Goal: Use online tool/utility: Utilize a website feature to perform a specific function

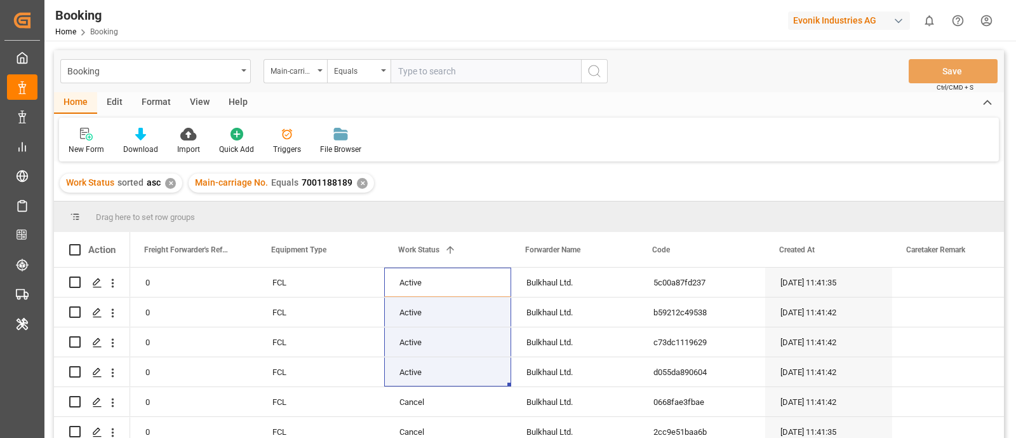
scroll to position [0, 1]
click at [857, 20] on div "Evonik Industries AG" at bounding box center [849, 20] width 122 height 18
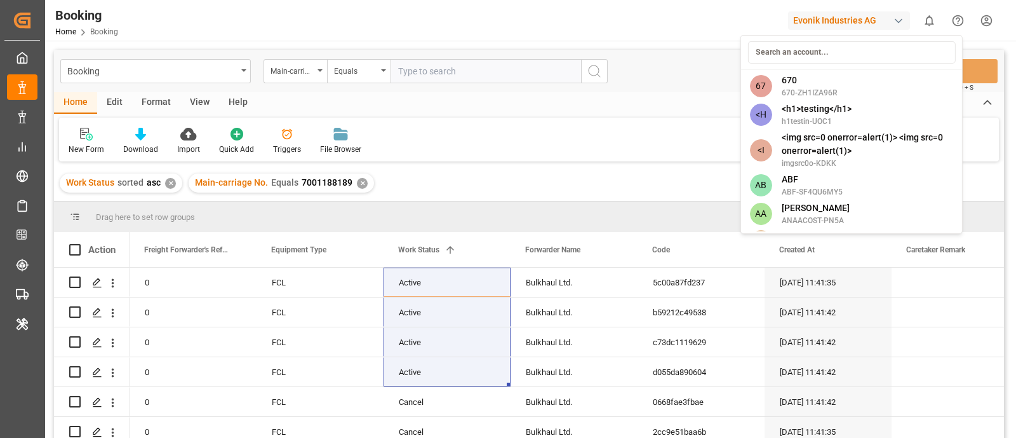
click at [854, 24] on html "Created by potrace 1.15, written by Peter Selinger 2001-2017 Created by potrace…" at bounding box center [508, 219] width 1016 height 438
click at [824, 47] on input at bounding box center [852, 52] width 208 height 22
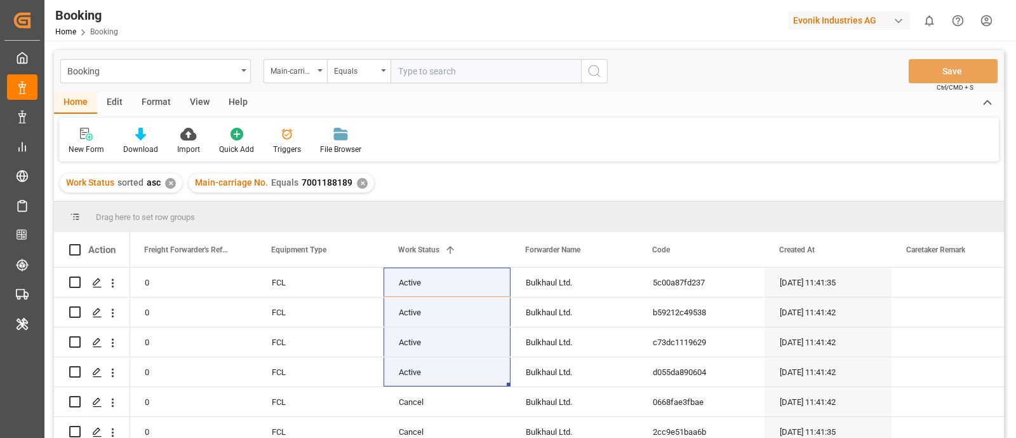
click at [819, 24] on div "Evonik Industries AG" at bounding box center [849, 20] width 122 height 18
click at [833, 20] on html "Created by potrace 1.15, written by Peter Selinger 2001-2017 Created by potrace…" at bounding box center [508, 219] width 1016 height 438
click at [833, 20] on div "Evonik Industries AG" at bounding box center [849, 20] width 122 height 18
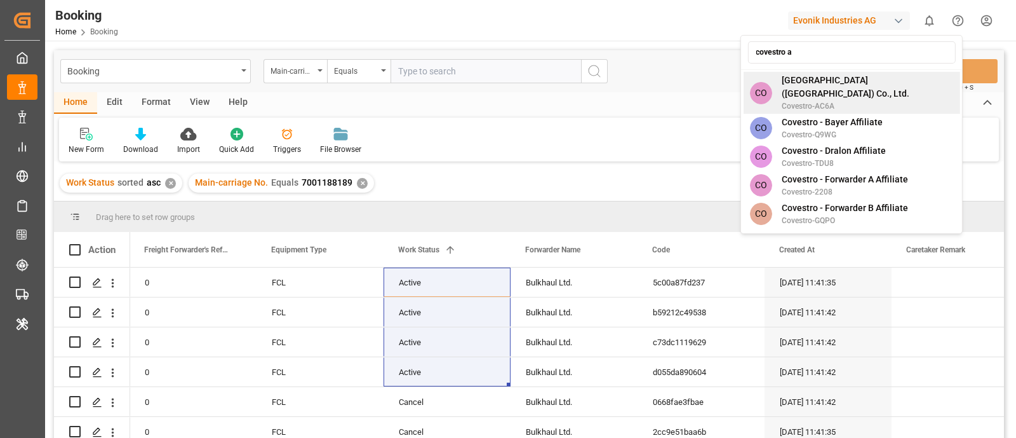
type input "covestro ag"
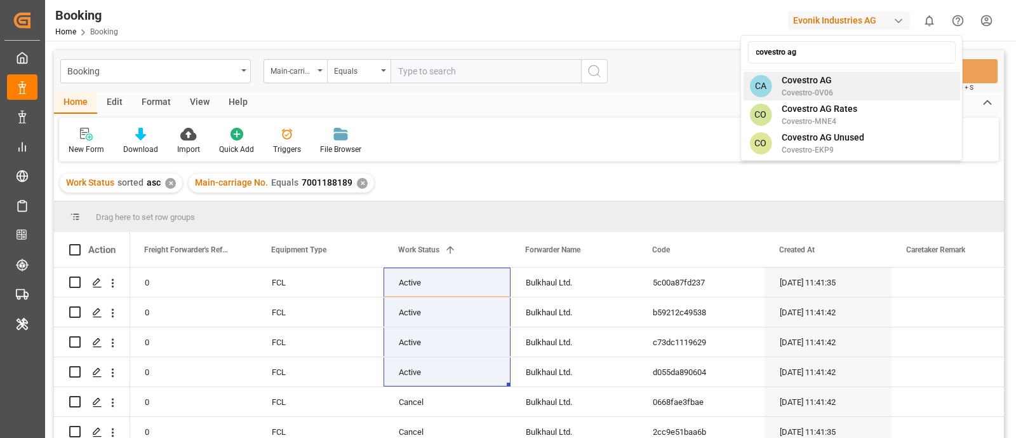
click at [872, 77] on div "CA Covestro AG Covestro-0V06" at bounding box center [851, 86] width 217 height 29
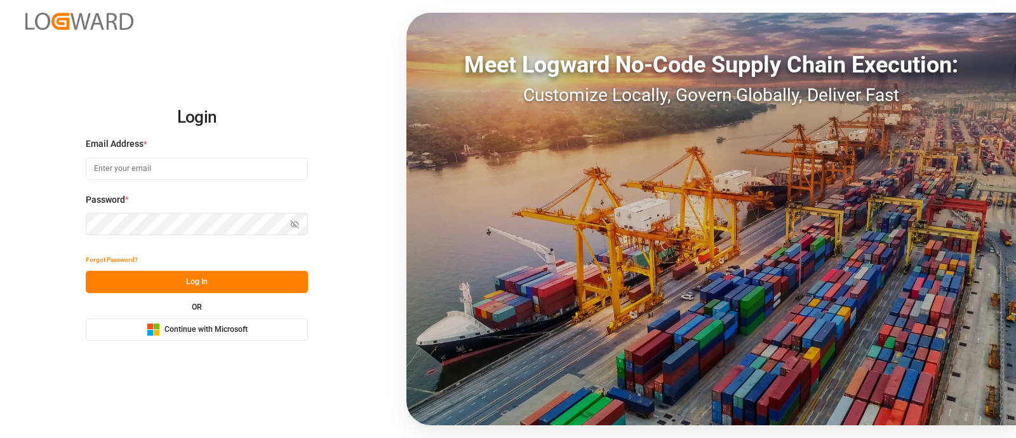
click at [241, 325] on span "Continue with Microsoft" at bounding box center [206, 329] width 83 height 11
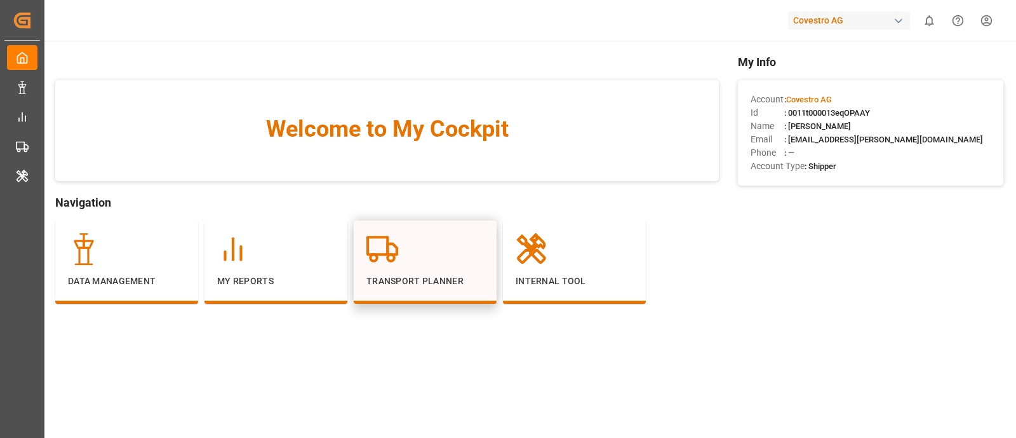
click at [385, 255] on icon at bounding box center [382, 249] width 32 height 32
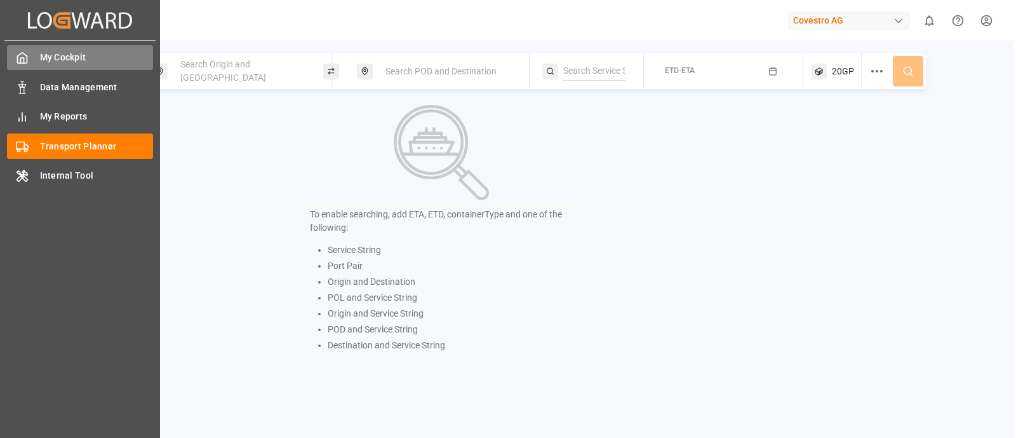
click at [15, 61] on div at bounding box center [18, 57] width 22 height 13
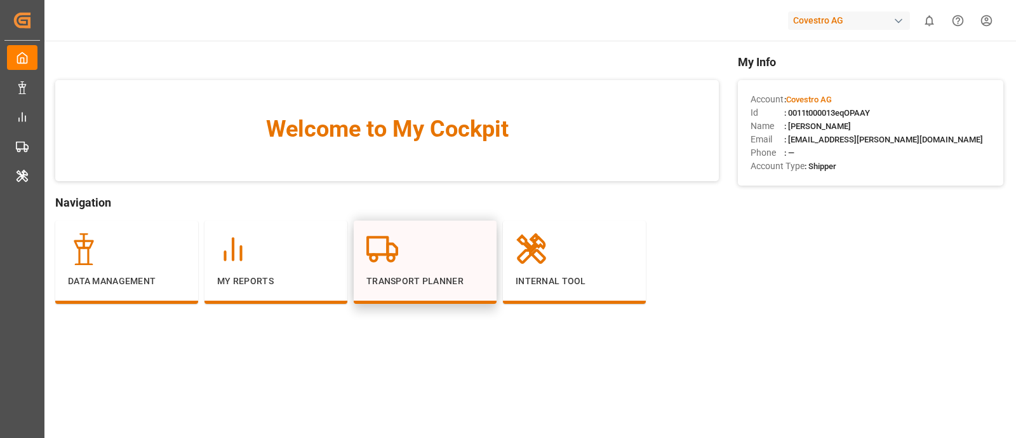
click at [370, 265] on div "Transport Planner" at bounding box center [425, 260] width 118 height 55
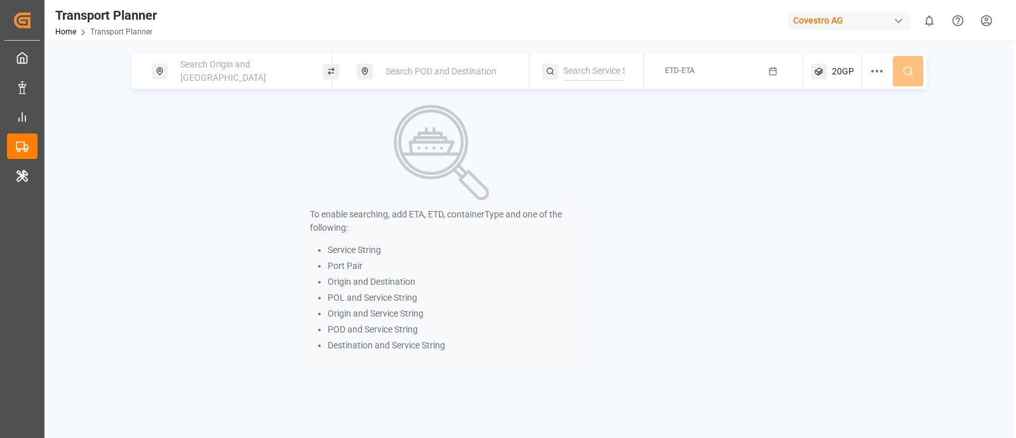
click at [236, 73] on span "Search Origin and POL" at bounding box center [223, 71] width 86 height 24
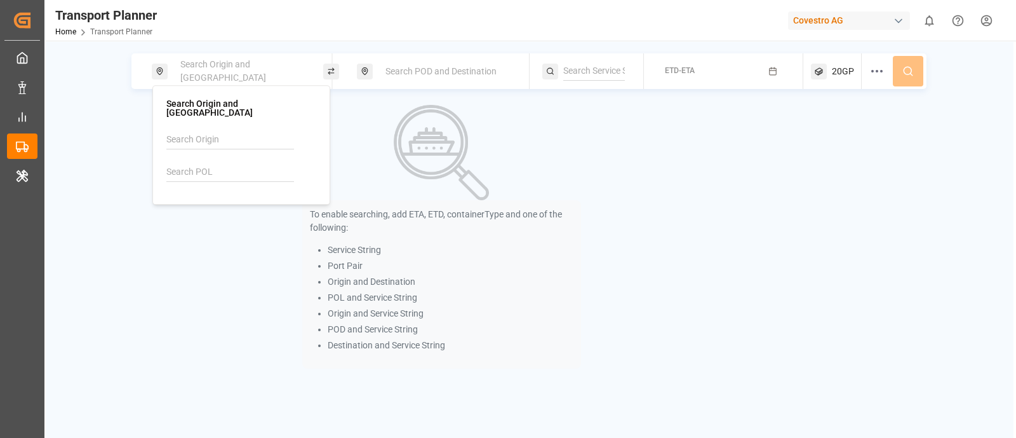
click at [196, 163] on input at bounding box center [230, 172] width 128 height 19
paste input "BEANR"
type input "BEANR"
click at [218, 204] on div "BEANR Antwerp" at bounding box center [243, 213] width 123 height 27
click at [405, 77] on div "Search POD and Destination" at bounding box center [446, 72] width 137 height 24
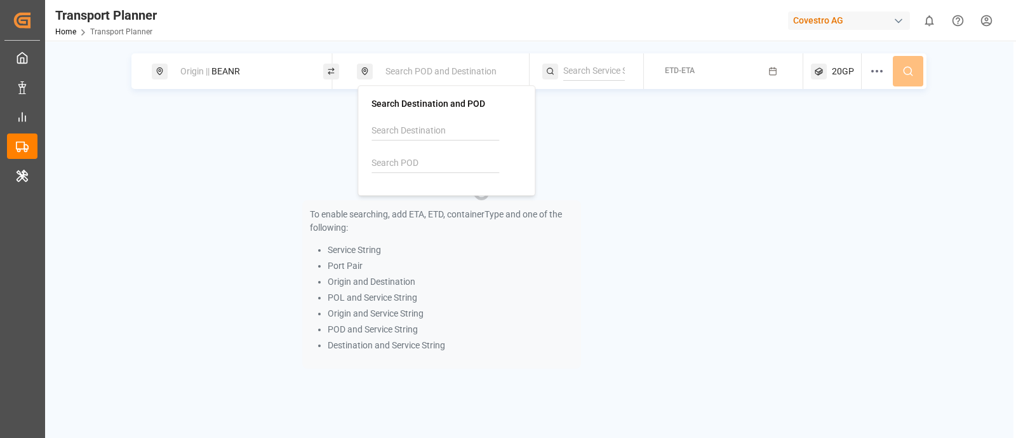
click at [405, 149] on div at bounding box center [447, 151] width 150 height 60
click at [390, 165] on input at bounding box center [436, 163] width 128 height 19
paste input "AEAJM"
type input "AEAJM"
click at [424, 188] on li "AEAJM Ajman" at bounding box center [449, 204] width 144 height 37
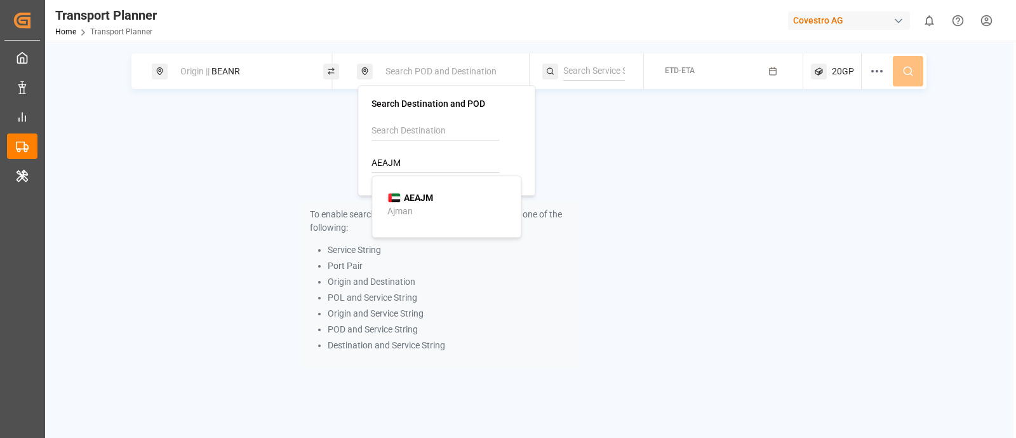
click at [448, 196] on div "AEAJM Ajman" at bounding box center [448, 204] width 123 height 27
click at [699, 77] on button "ETD-ETA" at bounding box center [724, 71] width 144 height 25
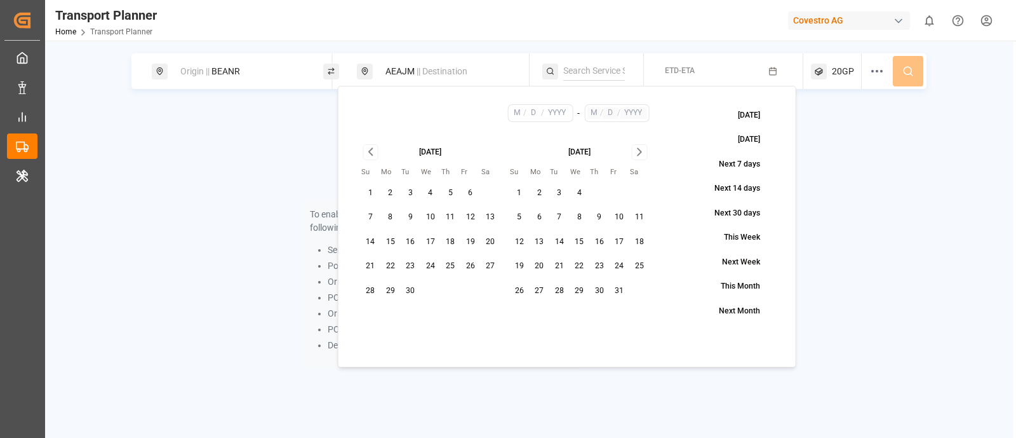
click at [448, 192] on button "5" at bounding box center [451, 193] width 20 height 20
type input "9"
type input "5"
type input "2025"
click at [595, 293] on button "30" at bounding box center [599, 291] width 20 height 20
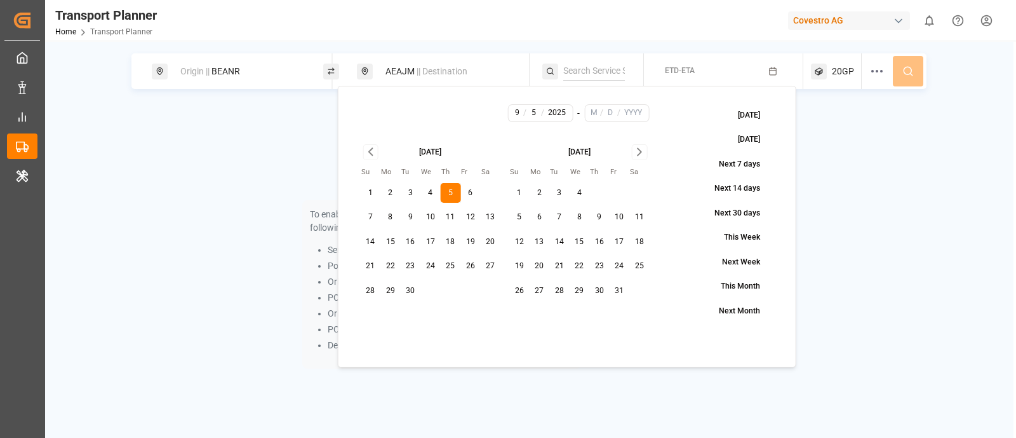
type input "10"
type input "30"
type input "2025"
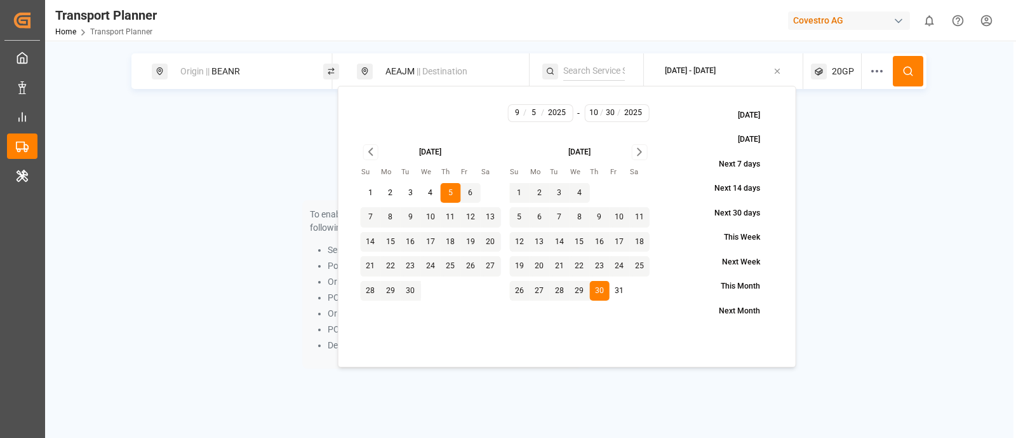
click at [905, 71] on icon at bounding box center [908, 70] width 11 height 11
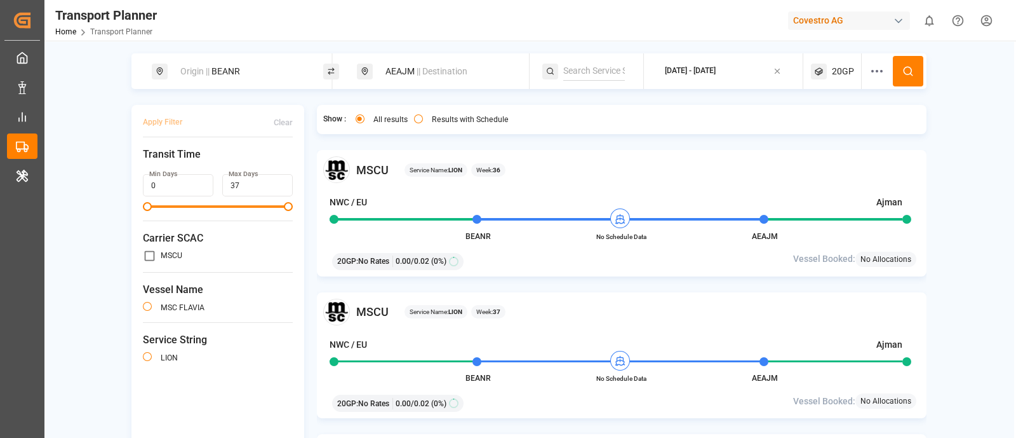
click at [829, 71] on div "20GP" at bounding box center [836, 71] width 51 height 36
click at [797, 135] on small "20GP" at bounding box center [811, 132] width 44 height 9
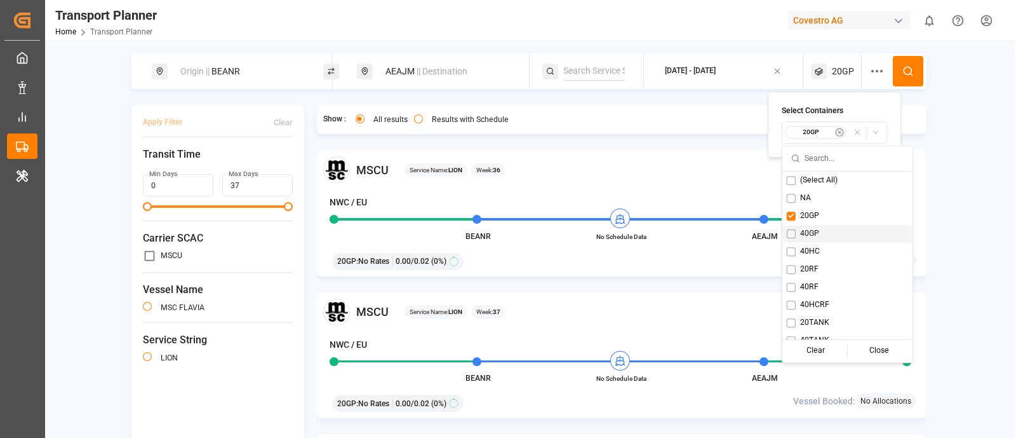
click at [791, 232] on button "Suggestions" at bounding box center [791, 233] width 9 height 9
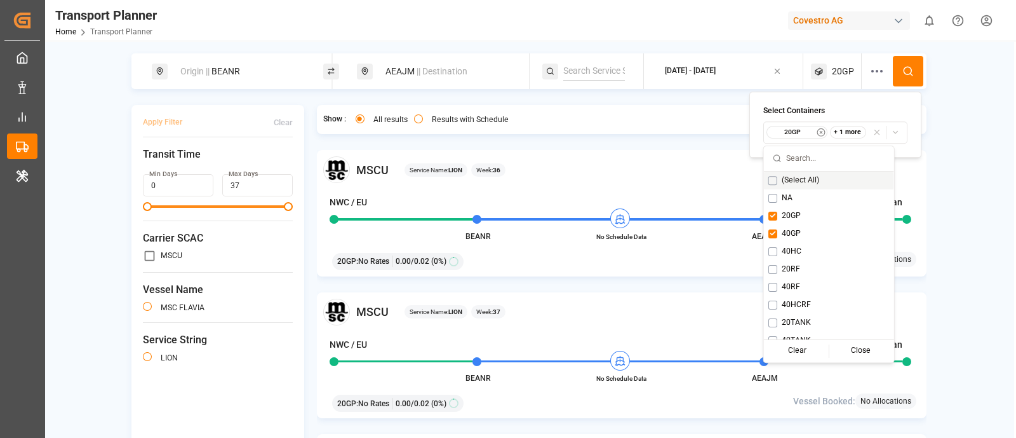
click at [903, 76] on icon at bounding box center [908, 70] width 11 height 11
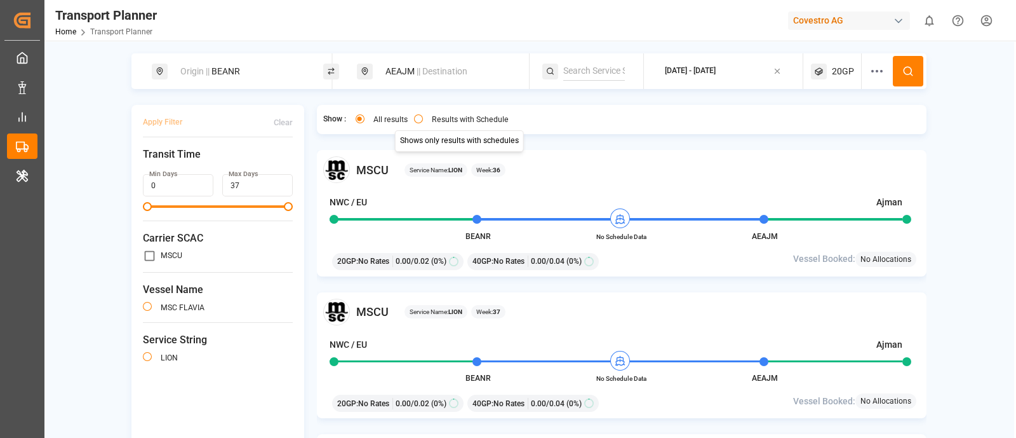
click at [415, 117] on button "Results with Schedule" at bounding box center [418, 118] width 9 height 9
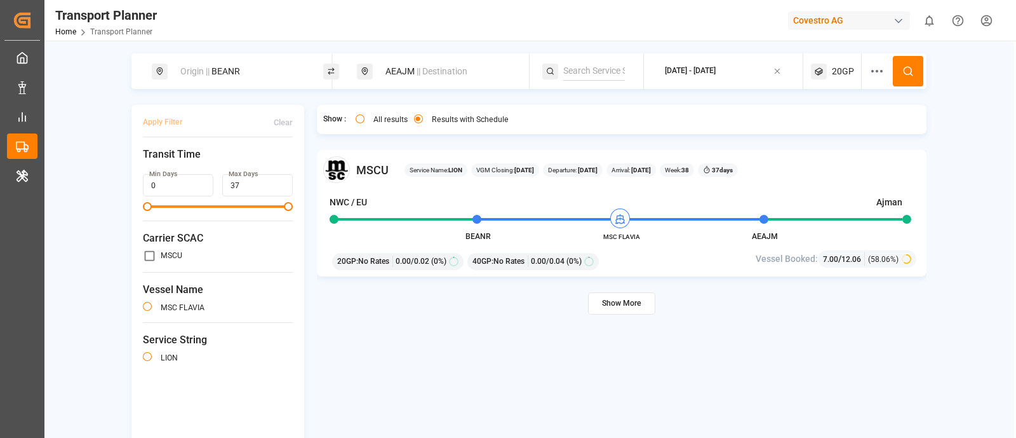
scroll to position [22, 0]
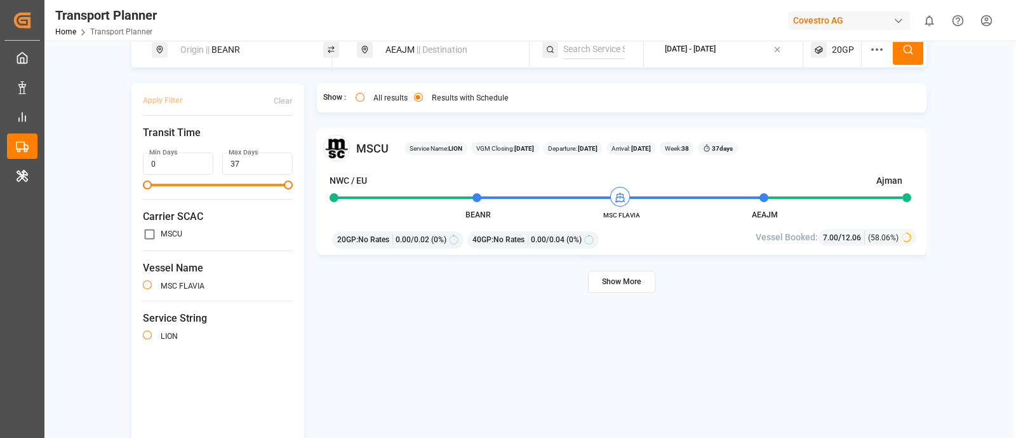
click at [614, 277] on button "Show More" at bounding box center [621, 282] width 67 height 22
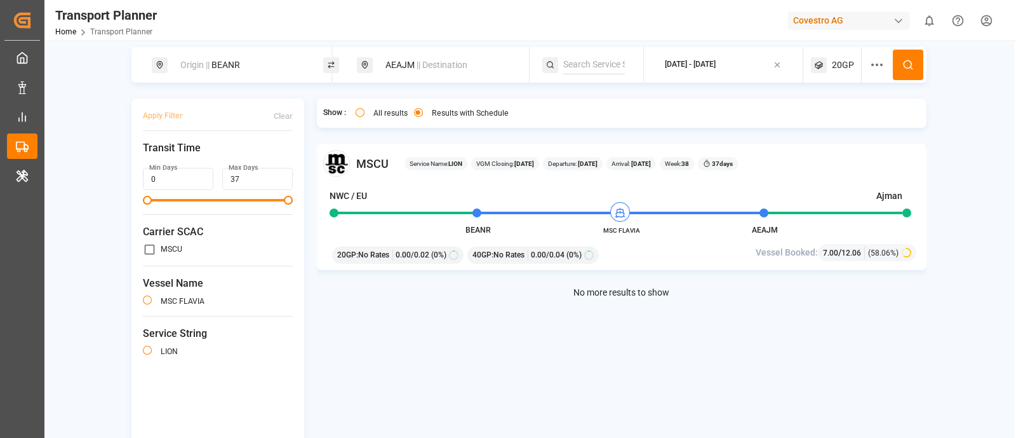
scroll to position [0, 0]
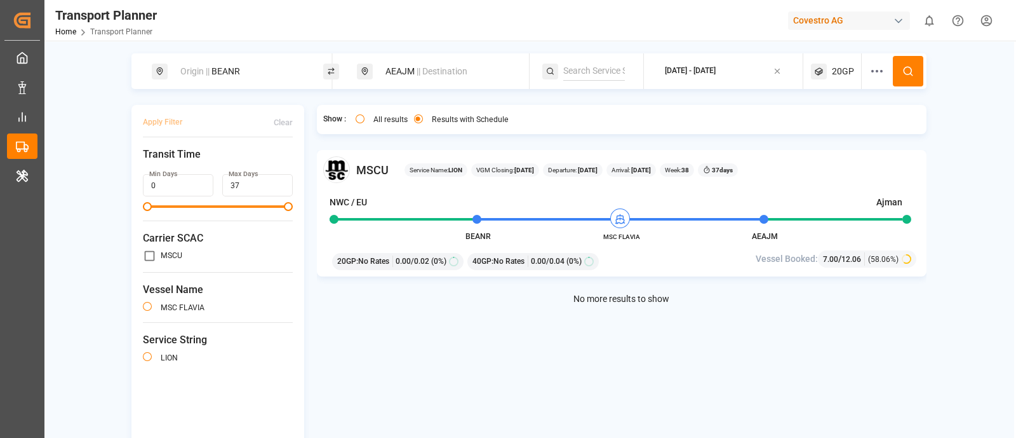
click at [420, 68] on span "|| Destination" at bounding box center [442, 71] width 51 height 10
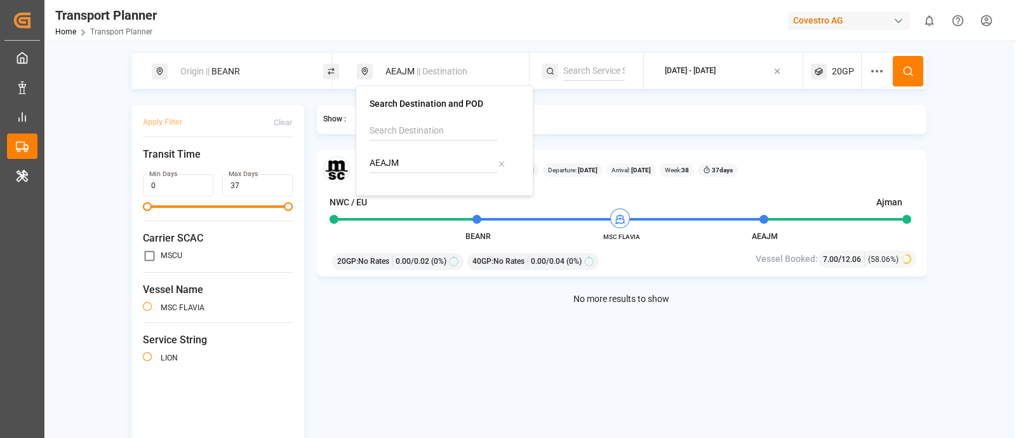
click at [415, 163] on input "AEAJM" at bounding box center [434, 163] width 128 height 19
paste input "UH"
type input "AEAUH"
click at [420, 189] on li "AEAUH Abu Dhabi" at bounding box center [447, 204] width 144 height 37
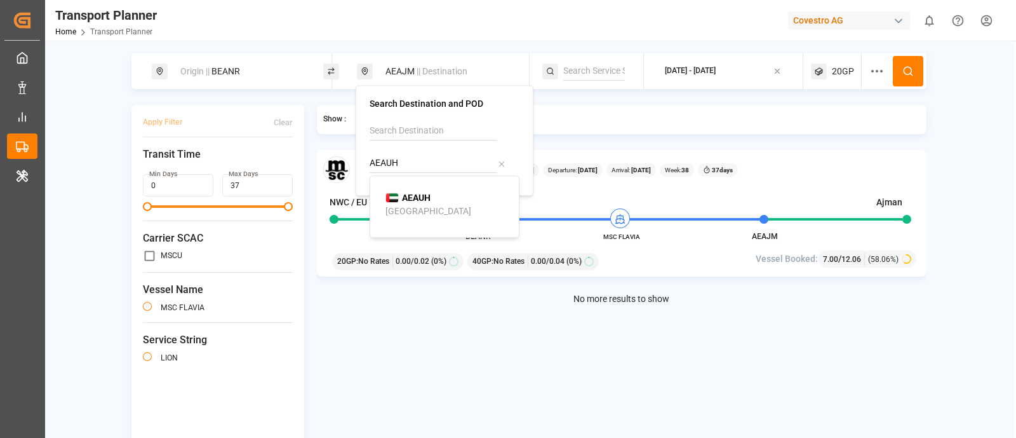
click at [420, 200] on b "AEAUH" at bounding box center [416, 197] width 29 height 10
click at [896, 75] on button at bounding box center [908, 71] width 30 height 30
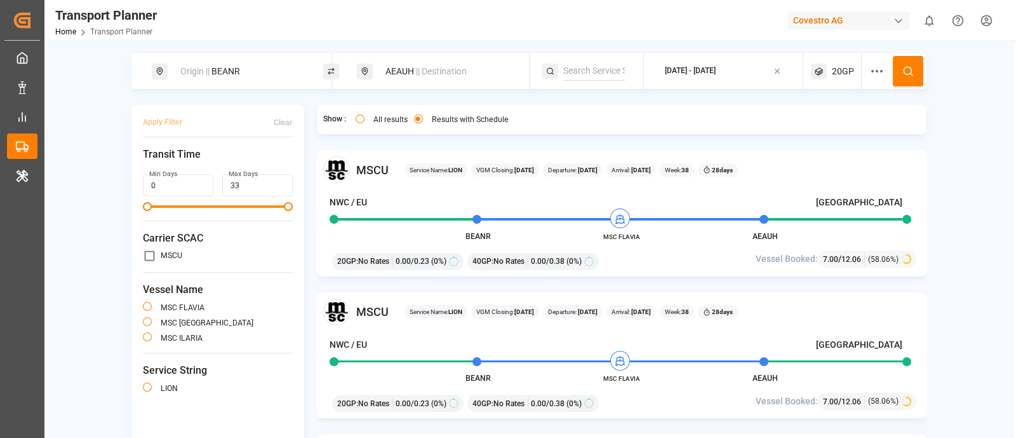
click at [359, 169] on span "MSCU" at bounding box center [372, 169] width 32 height 17
copy span "MSCU"
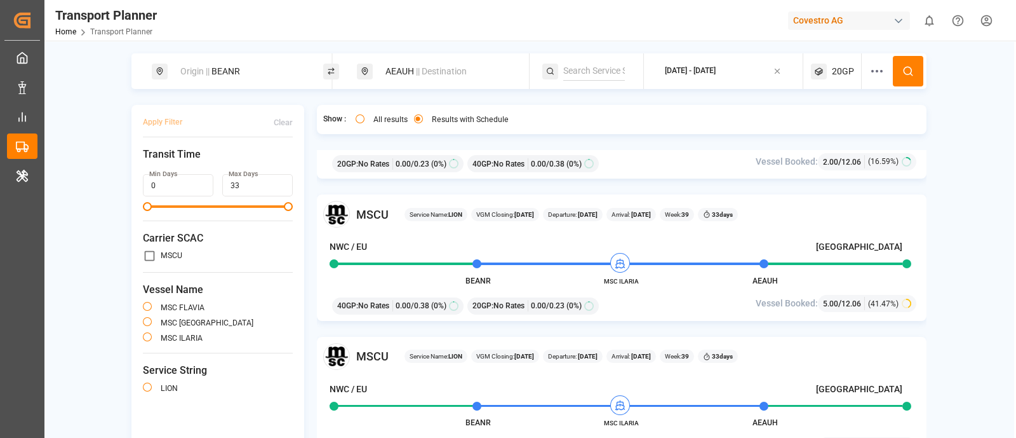
click at [716, 72] on div "2025-09-05 - 2025-10-30" at bounding box center [690, 70] width 51 height 11
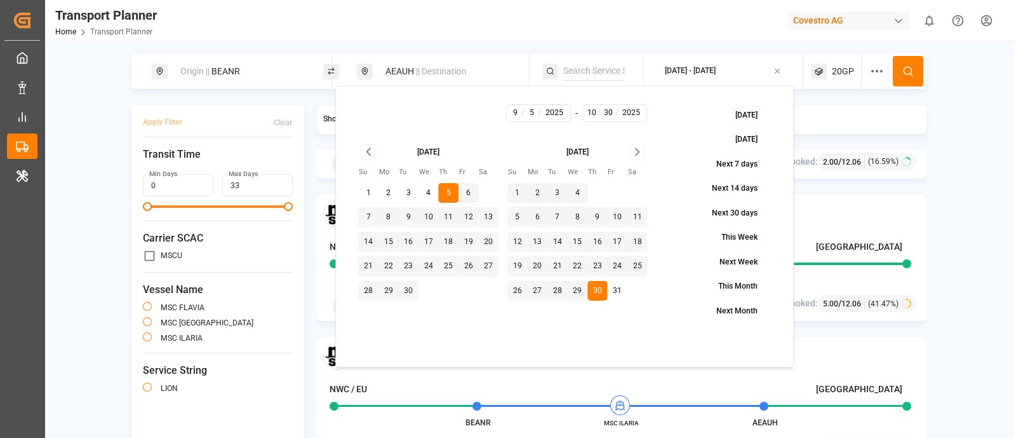
click at [423, 194] on button "4" at bounding box center [429, 193] width 20 height 20
type input "4"
click at [896, 69] on button at bounding box center [908, 71] width 30 height 30
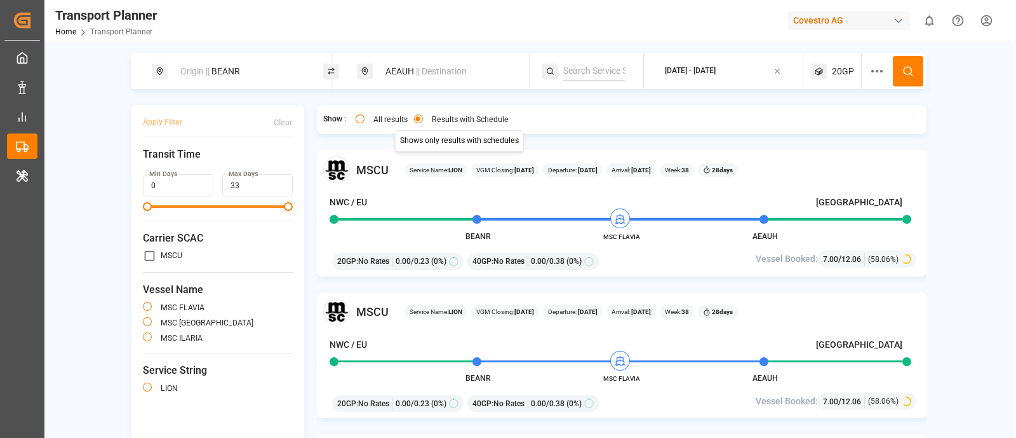
click at [421, 52] on div "Origin || BEANR AEAUH || Destination 2025-09-04 - 2025-10-30 20GP Apply Filter …" at bounding box center [528, 260] width 969 height 438
click at [427, 71] on span "|| Destination" at bounding box center [441, 71] width 51 height 10
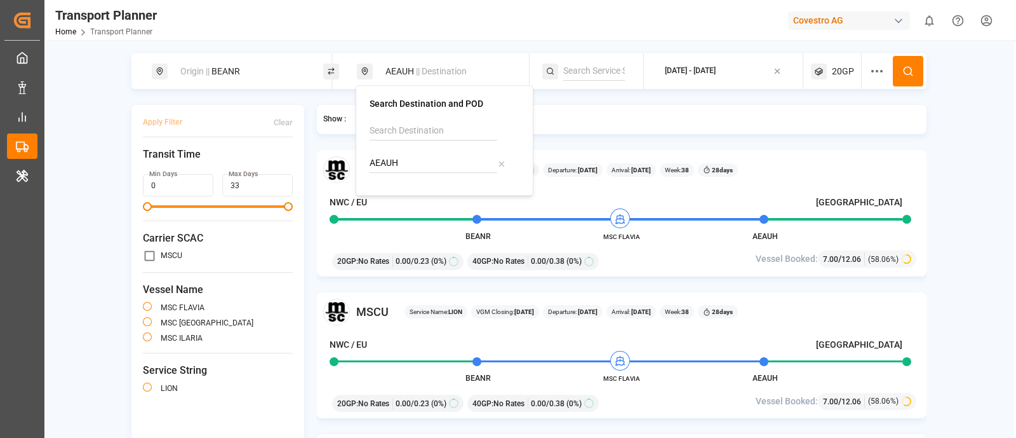
click at [407, 157] on input "AEAUH" at bounding box center [434, 163] width 128 height 19
paste input "OLOB"
type input "AOLOB"
click at [429, 189] on li "AOLOB Lobito" at bounding box center [447, 204] width 144 height 37
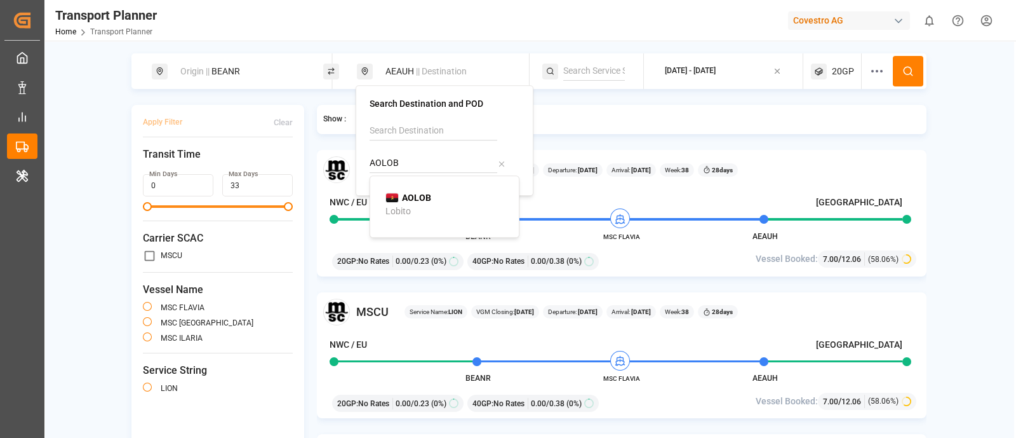
click at [429, 196] on b "AOLOB" at bounding box center [416, 197] width 29 height 10
click at [824, 71] on icon at bounding box center [819, 72] width 16 height 16
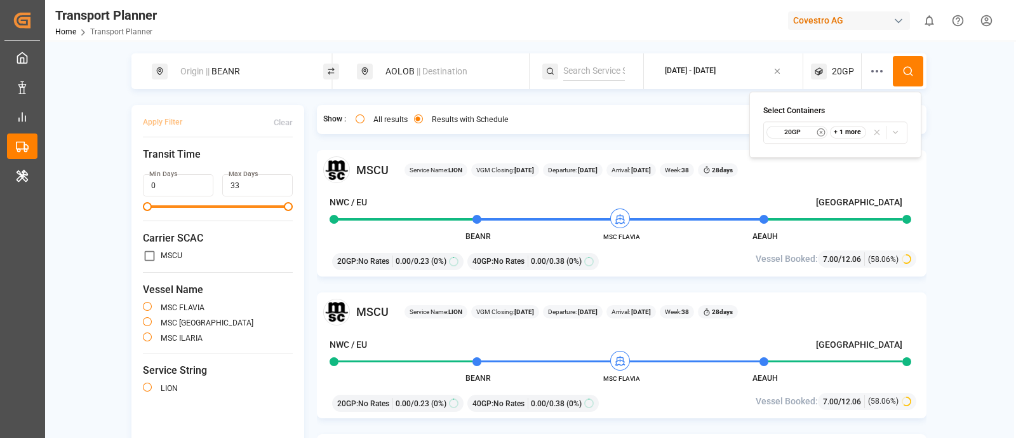
click at [842, 133] on div "+ 1 more" at bounding box center [848, 132] width 36 height 13
click at [915, 157] on icon at bounding box center [916, 158] width 4 height 4
click at [896, 65] on button at bounding box center [908, 71] width 30 height 30
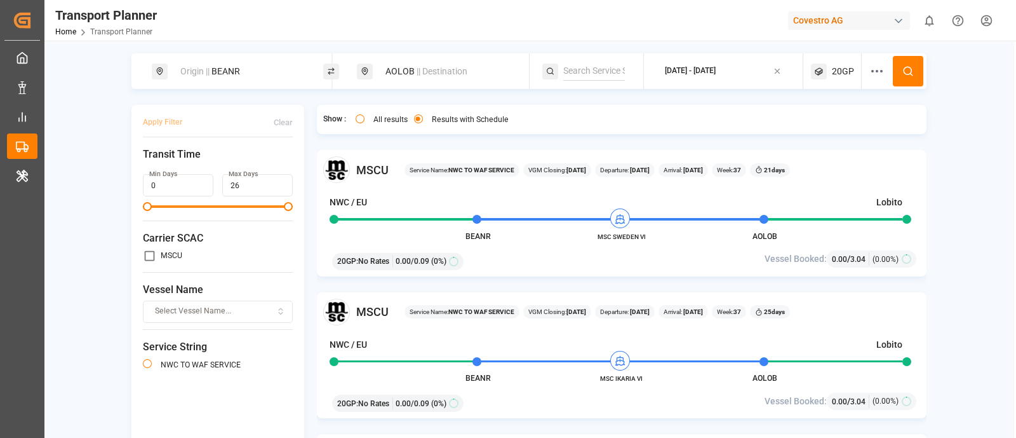
click at [439, 71] on span "|| Destination" at bounding box center [442, 71] width 51 height 10
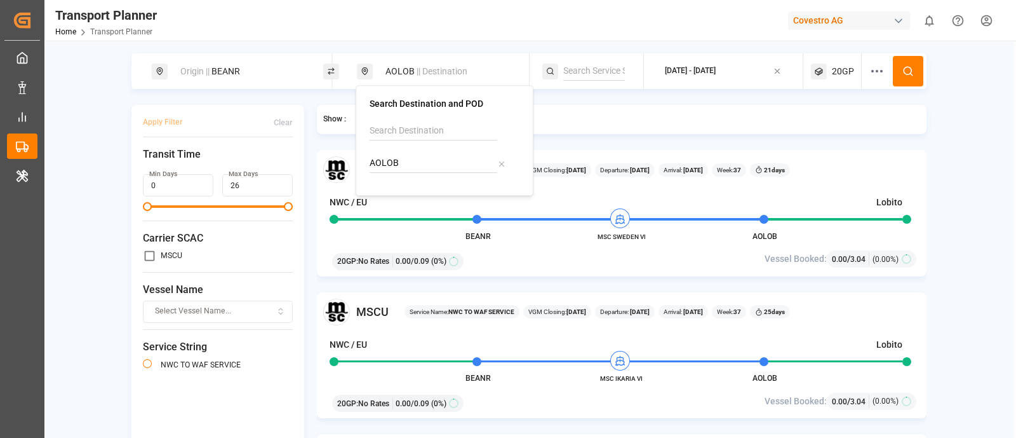
click at [416, 172] on input "AOLOB" at bounding box center [434, 163] width 128 height 19
paste input "RBUE"
type input "ARBUE"
click at [426, 195] on b "ARBUE" at bounding box center [416, 197] width 28 height 10
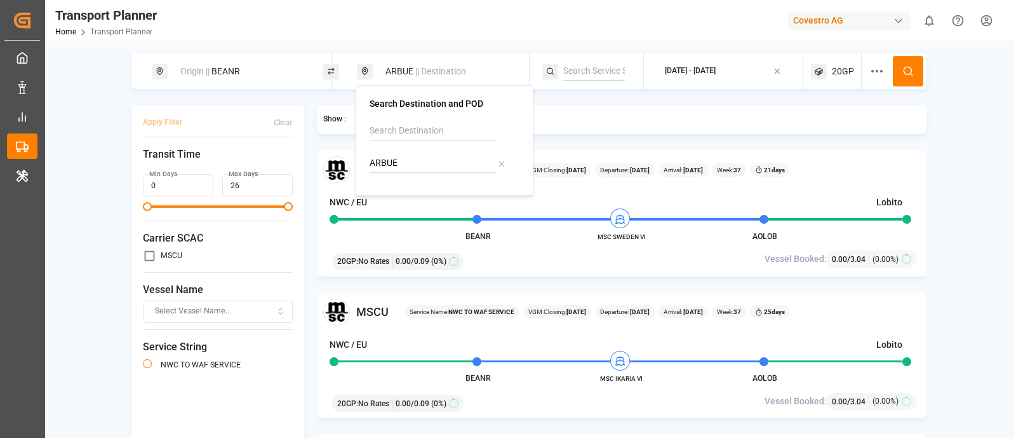
click at [832, 71] on span "20GP" at bounding box center [843, 71] width 22 height 13
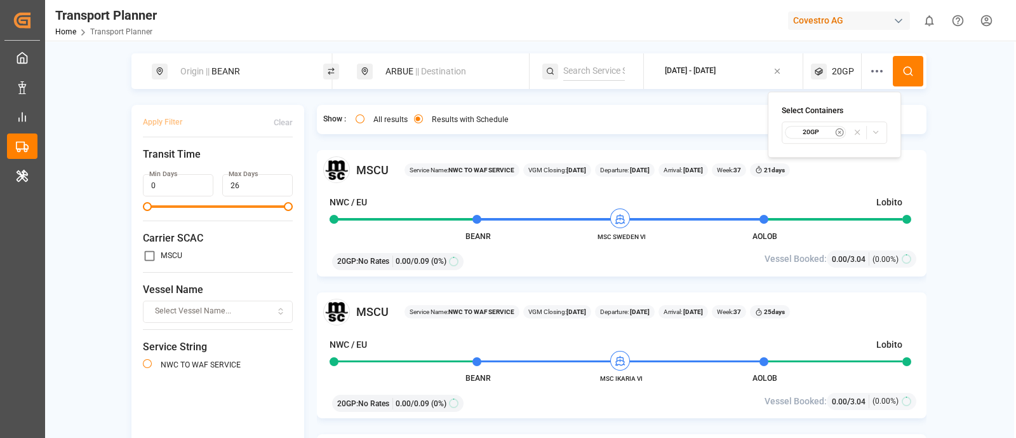
click at [838, 136] on icon "button" at bounding box center [839, 132] width 9 height 9
click at [834, 136] on span "Select Container Type..." at bounding box center [823, 131] width 83 height 11
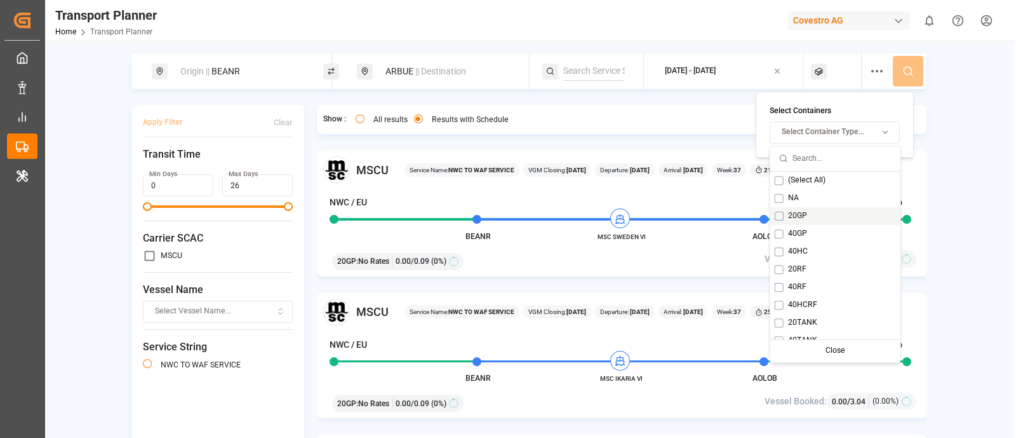
click at [778, 217] on button "Suggestions" at bounding box center [779, 216] width 9 height 9
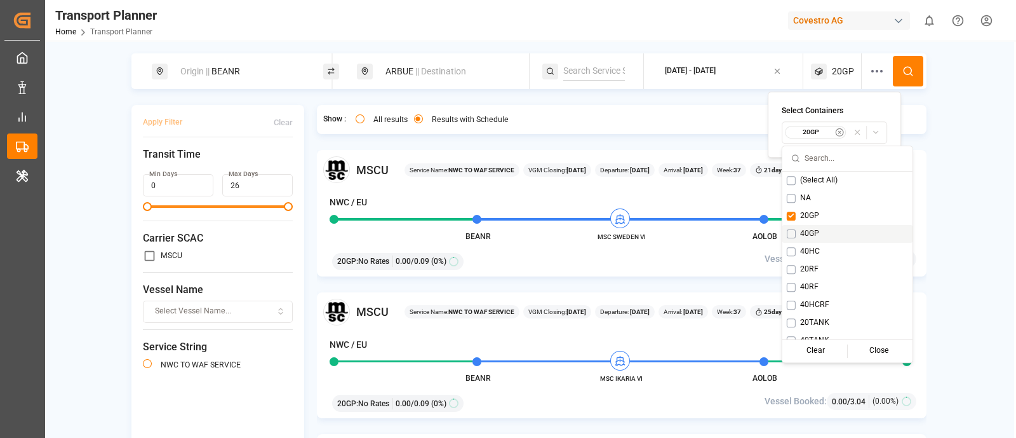
click at [791, 229] on button "Suggestions" at bounding box center [791, 233] width 9 height 9
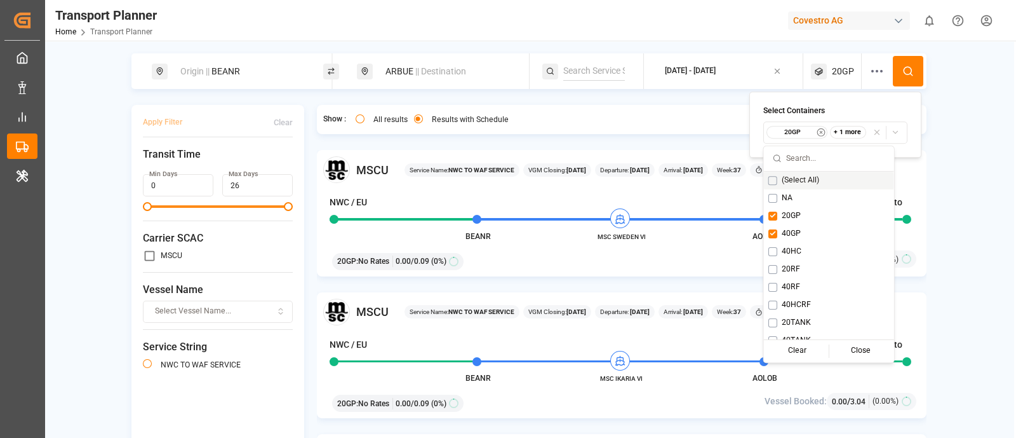
click at [906, 71] on icon at bounding box center [908, 70] width 11 height 11
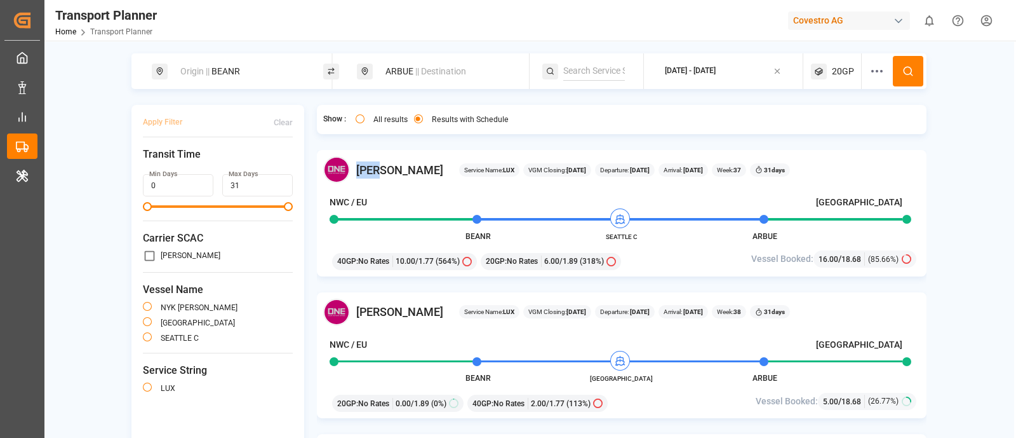
drag, startPoint x: 355, startPoint y: 173, endPoint x: 384, endPoint y: 175, distance: 29.3
click at [384, 175] on div "ONEY Service Name: LUX VGM Closing: 06-09-2025 Departure: 11-09-2025 Arrival: 1…" at bounding box center [622, 169] width 598 height 27
copy span "ONEY"
click at [867, 24] on div "Covestro AG" at bounding box center [849, 20] width 122 height 18
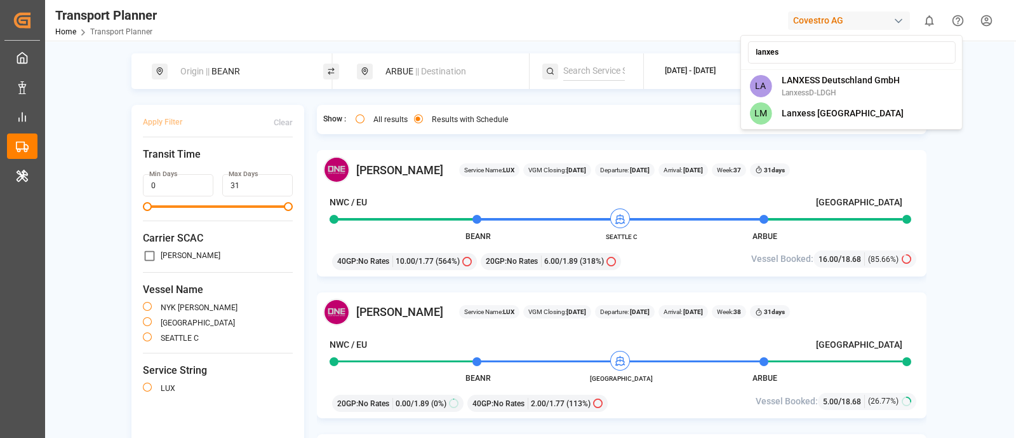
type input "lanxess"
